Goal: Task Accomplishment & Management: Use online tool/utility

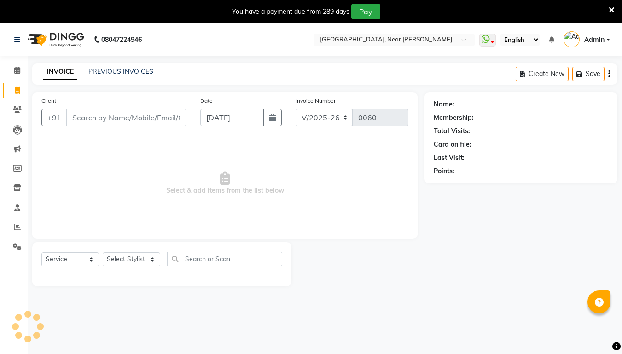
select select "5103"
select select "service"
select select "5103"
select select "service"
select select "5103"
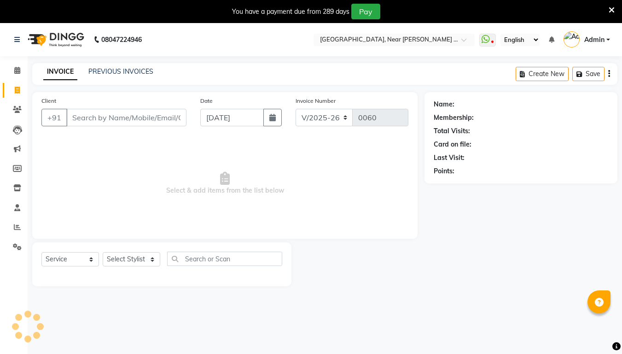
select select "service"
select select "5103"
select select "service"
select select "5103"
select select "service"
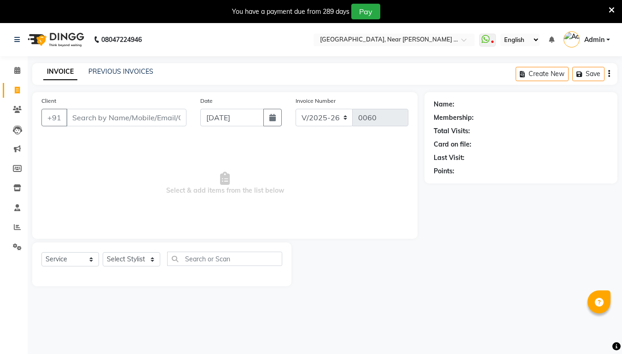
select select "5103"
select select "service"
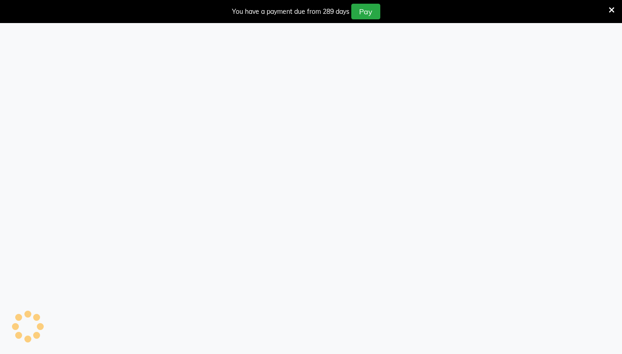
select select "5103"
select select "service"
